Goal: Browse casually: Explore the website without a specific task or goal

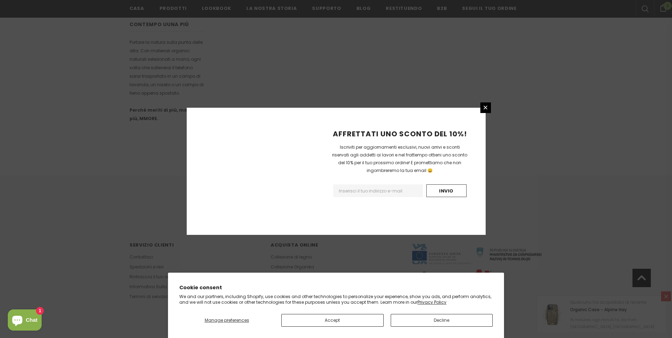
scroll to position [386, 0]
